Goal: Task Accomplishment & Management: Manage account settings

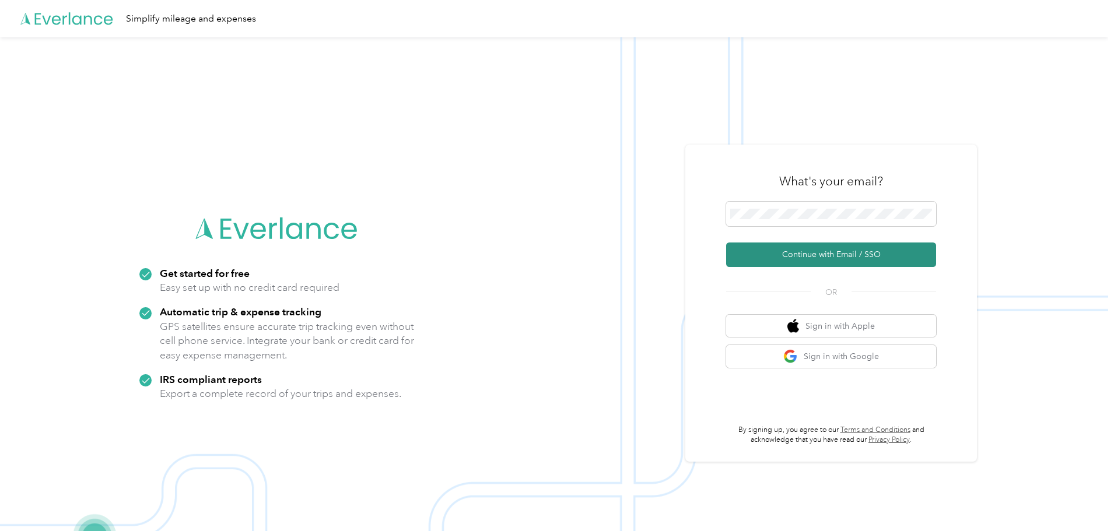
click at [845, 256] on button "Continue with Email / SSO" at bounding box center [831, 255] width 210 height 25
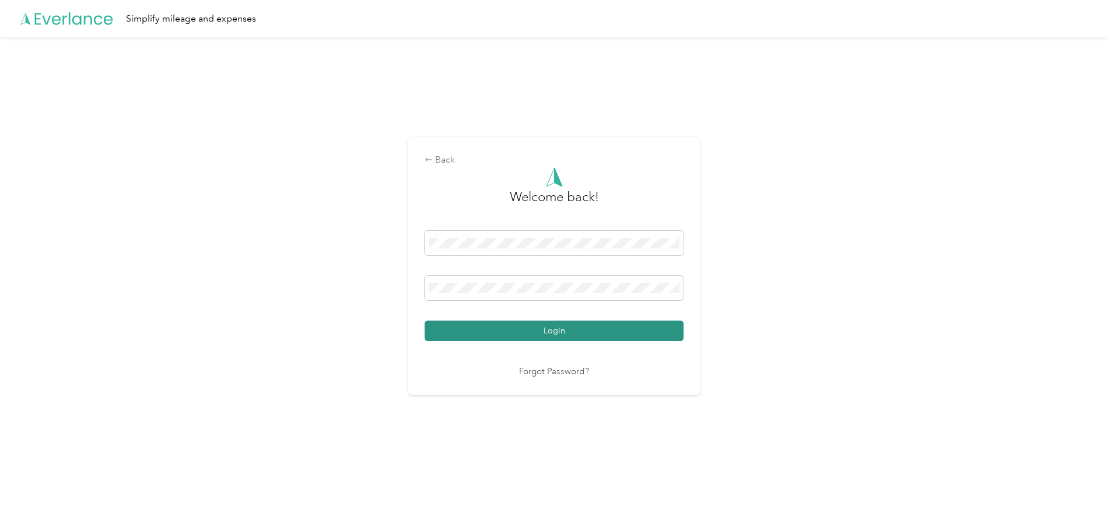
click at [520, 336] on button "Login" at bounding box center [554, 331] width 259 height 20
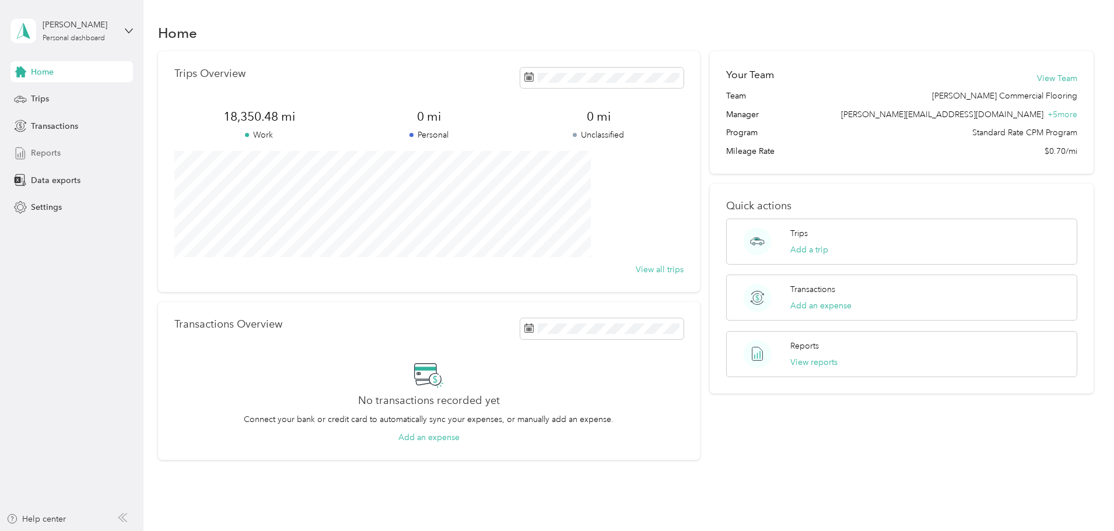
click at [46, 150] on span "Reports" at bounding box center [46, 153] width 30 height 12
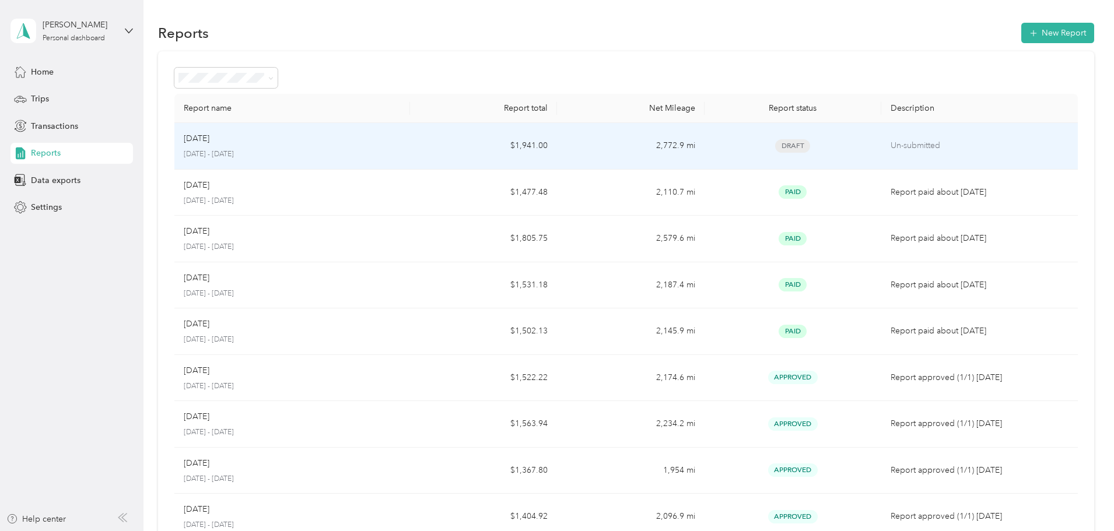
click at [295, 151] on p "[DATE] - [DATE]" at bounding box center [292, 154] width 217 height 11
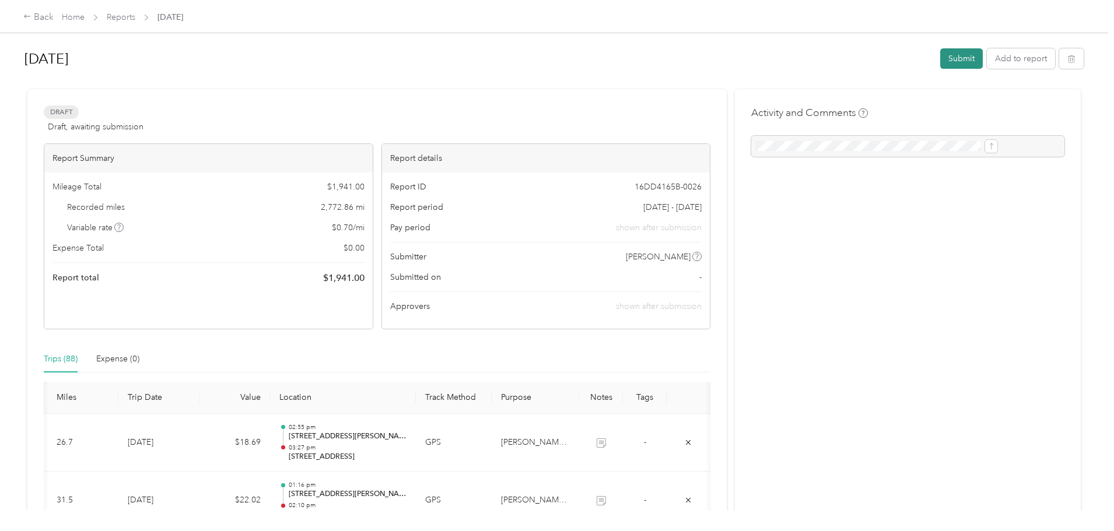
click at [940, 55] on button "Submit" at bounding box center [961, 58] width 43 height 20
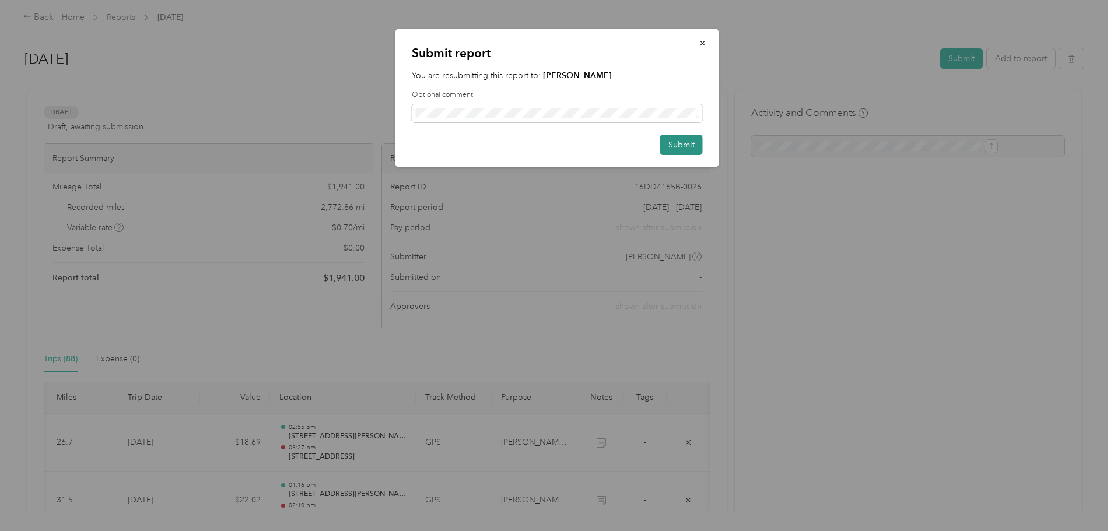
click at [691, 144] on button "Submit" at bounding box center [681, 145] width 43 height 20
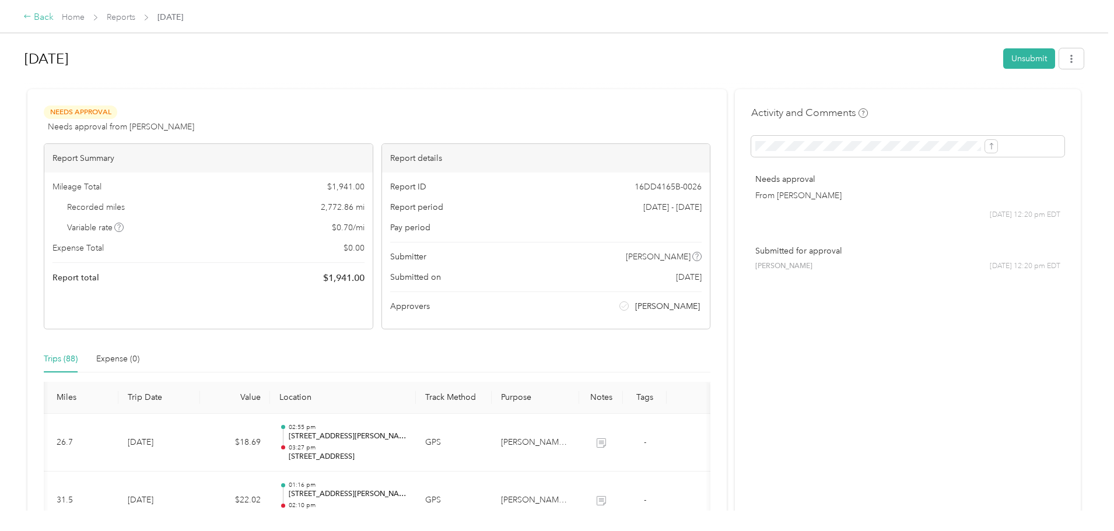
click at [54, 15] on div "Back" at bounding box center [38, 18] width 30 height 14
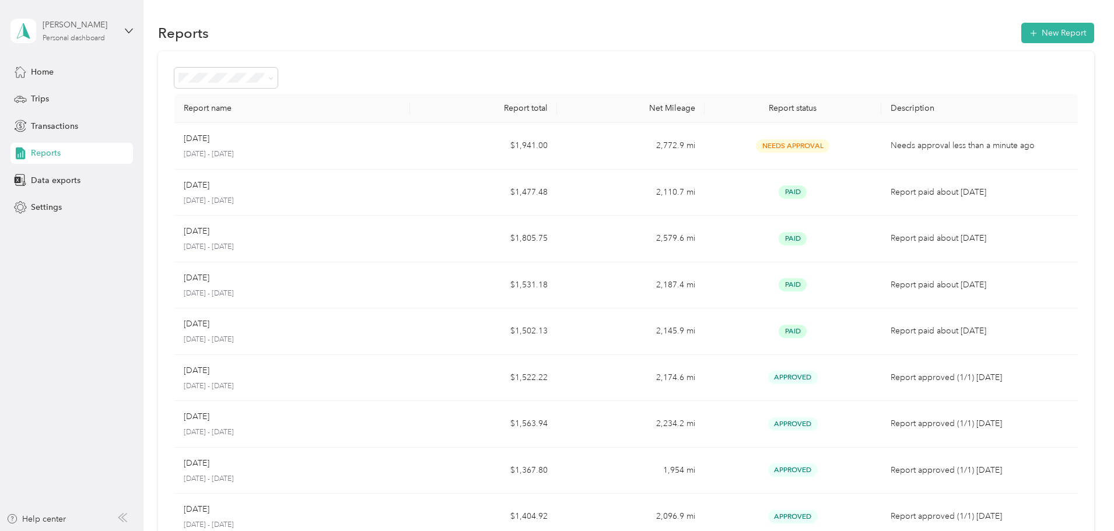
click at [111, 27] on div "[PERSON_NAME]" at bounding box center [79, 25] width 73 height 12
click at [41, 98] on div "Log out" at bounding box center [43, 95] width 45 height 12
